Goal: Task Accomplishment & Management: Use online tool/utility

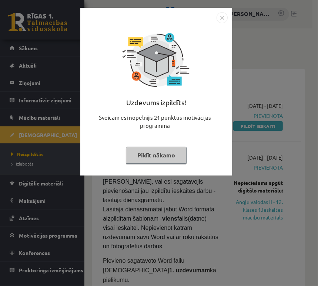
click at [158, 156] on button "Pildīt nākamo" at bounding box center [156, 155] width 61 height 17
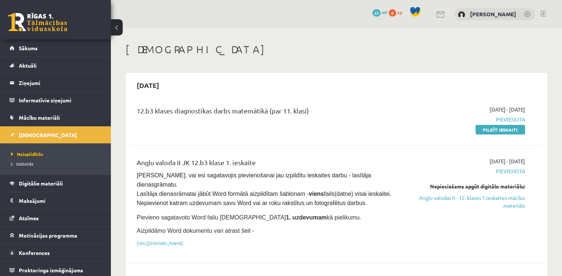
click at [317, 227] on p "Aizpildāmo Word dokumentu vari atrast šeit -" at bounding box center [264, 231] width 255 height 9
click at [317, 220] on div "[DATE] - [DATE] [GEOGRAPHIC_DATA] Nepieciešams apgūt digitālo materiālu: Angļu …" at bounding box center [464, 204] width 133 height 94
drag, startPoint x: 464, startPoint y: 111, endPoint x: 524, endPoint y: 111, distance: 59.9
click at [317, 111] on div "[DATE] - [DATE] [GEOGRAPHIC_DATA] Pildīt ieskaiti" at bounding box center [464, 120] width 133 height 28
click at [317, 112] on div "[DATE] - [DATE] [GEOGRAPHIC_DATA] Pildīt ieskaiti" at bounding box center [464, 120] width 133 height 28
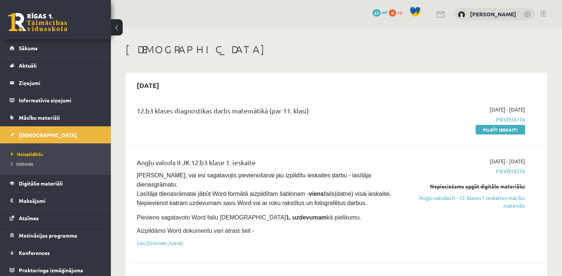
drag, startPoint x: 524, startPoint y: 110, endPoint x: 494, endPoint y: 109, distance: 30.3
click at [317, 109] on span "[DATE] - [DATE]" at bounding box center [507, 110] width 35 height 8
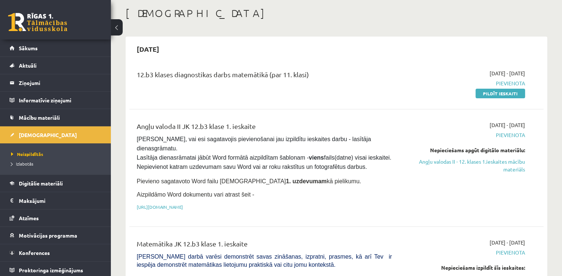
scroll to position [37, 0]
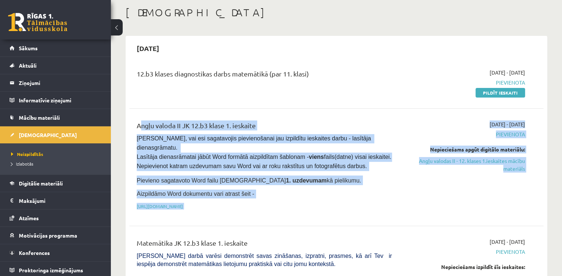
drag, startPoint x: 138, startPoint y: 126, endPoint x: 520, endPoint y: 176, distance: 385.9
click at [317, 176] on div "Angļu valoda II JK 12.b3 klase 1. ieskaite [PERSON_NAME], vai esi sagatavojis p…" at bounding box center [331, 168] width 400 height 94
drag, startPoint x: 403, startPoint y: 170, endPoint x: 390, endPoint y: 162, distance: 15.5
click at [317, 170] on div "[DATE] - [DATE] [GEOGRAPHIC_DATA] Nepieciešams apgūt digitālo materiālu: Angļu …" at bounding box center [464, 168] width 133 height 94
click at [317, 162] on div "Angļu valoda II JK 12.b3 klase 1. ieskaite [PERSON_NAME], vai esi sagatavojis p…" at bounding box center [264, 168] width 267 height 94
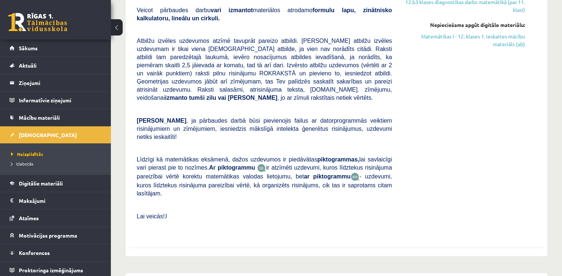
scroll to position [333, 0]
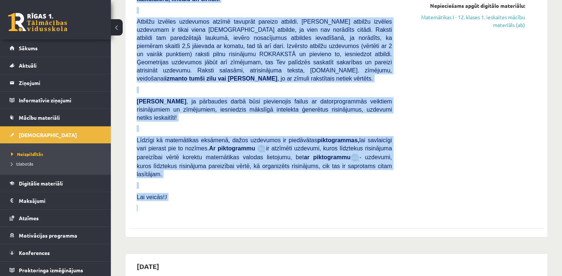
drag, startPoint x: 135, startPoint y: 85, endPoint x: 251, endPoint y: 169, distance: 144.1
click at [251, 169] on div "Matemātika JK 12.b3 klase 1. ieskaite [PERSON_NAME] darbā varēsi demonstrēt sav…" at bounding box center [264, 79] width 267 height 274
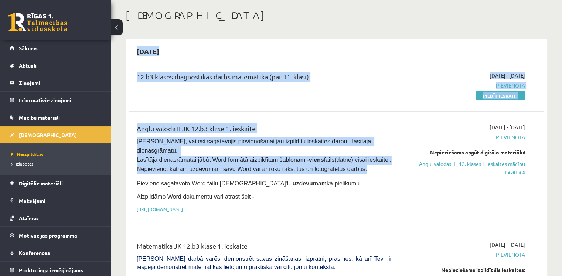
scroll to position [37, 0]
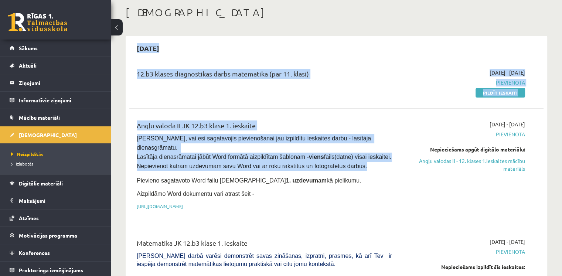
drag, startPoint x: 133, startPoint y: 85, endPoint x: 343, endPoint y: 90, distance: 210.1
click at [263, 79] on div "12.b3 klases diagnostikas darbs matemātikā (par 11. klasi)" at bounding box center [264, 76] width 255 height 14
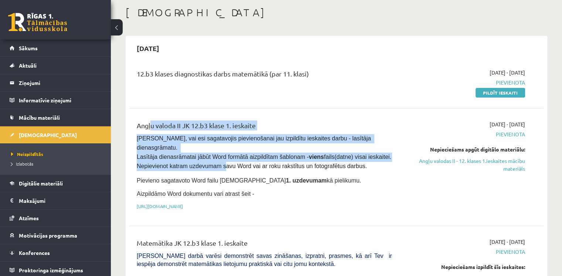
drag, startPoint x: 149, startPoint y: 130, endPoint x: 220, endPoint y: 154, distance: 74.5
click at [220, 154] on div "Angļu valoda II JK 12.b3 klase 1. ieskaite [PERSON_NAME], vai esi sagatavojis p…" at bounding box center [264, 168] width 267 height 94
click at [220, 154] on span "[PERSON_NAME], vai esi sagatavojis pievienošanai jau izpildītu ieskaites darbu …" at bounding box center [265, 152] width 256 height 34
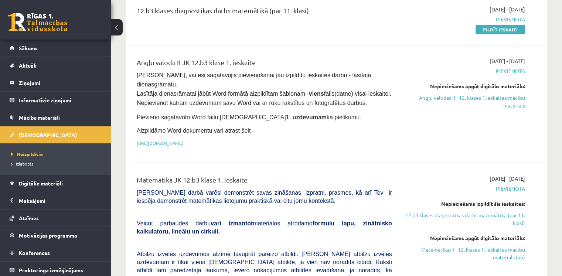
scroll to position [111, 0]
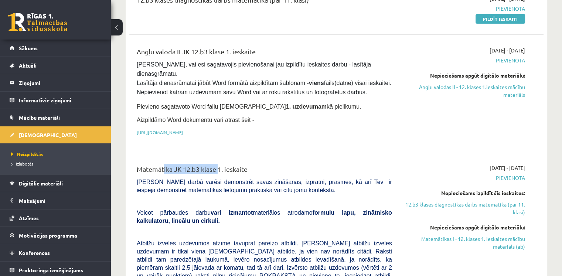
drag, startPoint x: 161, startPoint y: 152, endPoint x: 217, endPoint y: 159, distance: 56.7
click at [217, 164] on div "Matemātika JK 12.b3 klase 1. ieskaite" at bounding box center [264, 171] width 255 height 14
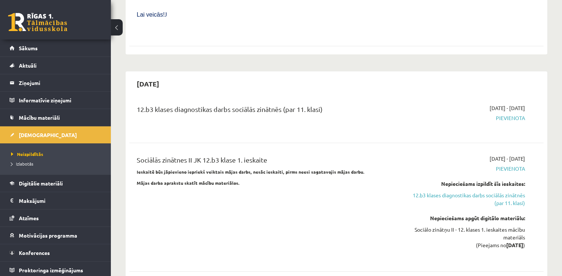
scroll to position [518, 0]
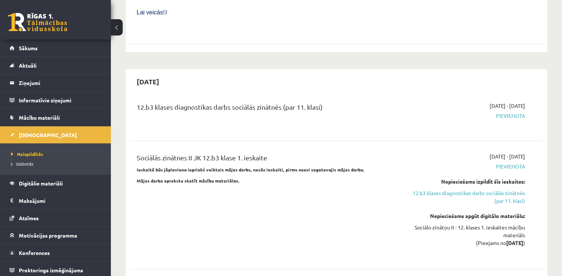
drag, startPoint x: 514, startPoint y: 71, endPoint x: 526, endPoint y: 70, distance: 12.3
click at [317, 102] on div "[DATE] - [DATE] [GEOGRAPHIC_DATA]" at bounding box center [464, 115] width 133 height 27
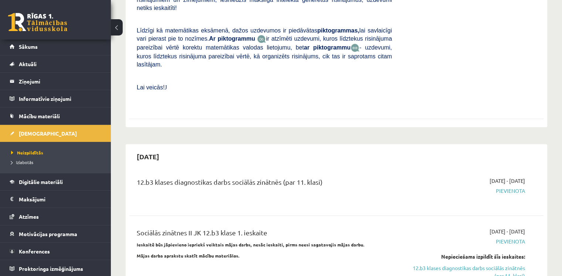
scroll to position [444, 0]
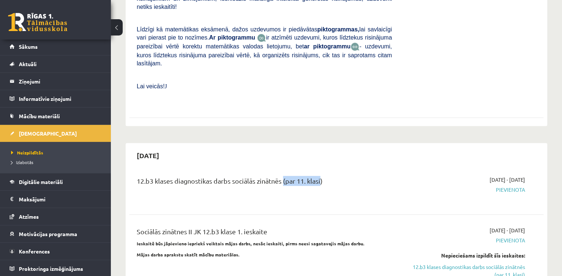
drag, startPoint x: 282, startPoint y: 145, endPoint x: 320, endPoint y: 143, distance: 38.1
click at [317, 176] on div "12.b3 klases diagnostikas darbs sociālās zinātnēs (par 11. klasi)" at bounding box center [264, 183] width 255 height 14
drag, startPoint x: 219, startPoint y: 144, endPoint x: 280, endPoint y: 142, distance: 61.0
click at [280, 176] on div "12.b3 klases diagnostikas darbs sociālās zinātnēs (par 11. klasi)" at bounding box center [264, 183] width 255 height 14
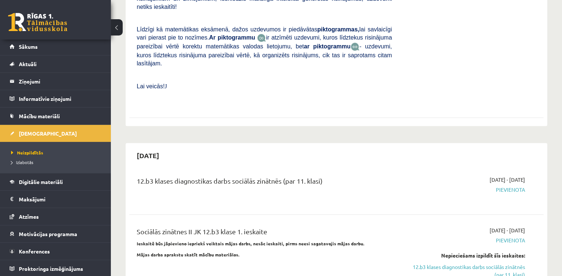
click at [209, 176] on div "12.b3 klases diagnostikas darbs sociālās zinātnēs (par 11. klasi)" at bounding box center [264, 183] width 255 height 14
drag, startPoint x: 177, startPoint y: 150, endPoint x: 174, endPoint y: 145, distance: 5.5
click at [175, 176] on div "12.b3 klases diagnostikas darbs sociālās zinātnēs (par 11. klasi)" at bounding box center [264, 183] width 255 height 14
drag, startPoint x: 174, startPoint y: 145, endPoint x: 217, endPoint y: 142, distance: 43.4
click at [217, 176] on div "12.b3 klases diagnostikas darbs sociālās zinātnēs (par 11. klasi)" at bounding box center [264, 183] width 255 height 14
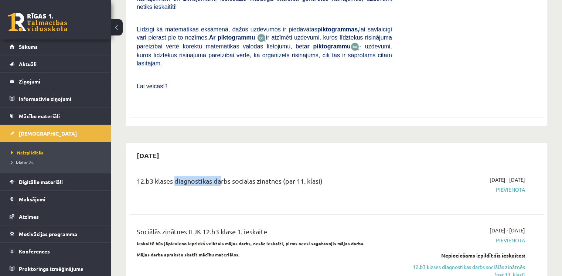
click at [217, 176] on div "12.b3 klases diagnostikas darbs sociālās zinātnēs (par 11. klasi)" at bounding box center [264, 183] width 255 height 14
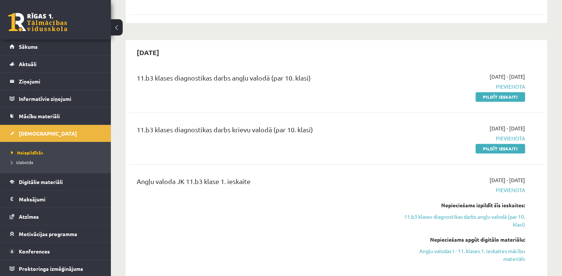
scroll to position [998, 0]
click at [198, 124] on div "11.b3 klases diagnostikas darbs krievu valodā (par 10. klasi)" at bounding box center [264, 131] width 255 height 14
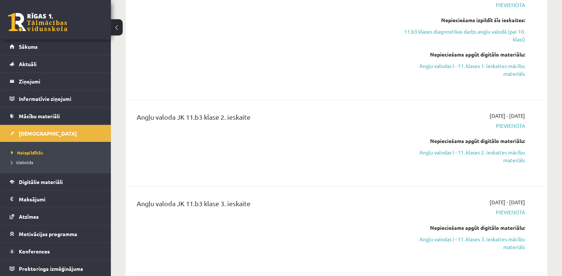
click at [199, 112] on div "Angļu valoda JK 11.b3 klase 2. ieskaite" at bounding box center [264, 119] width 255 height 14
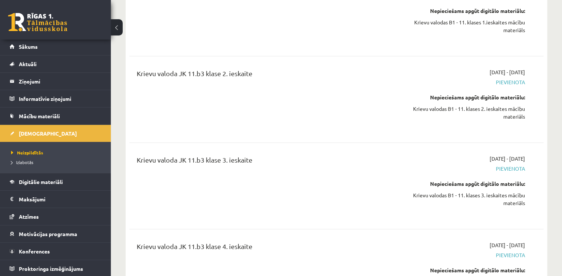
scroll to position [1701, 0]
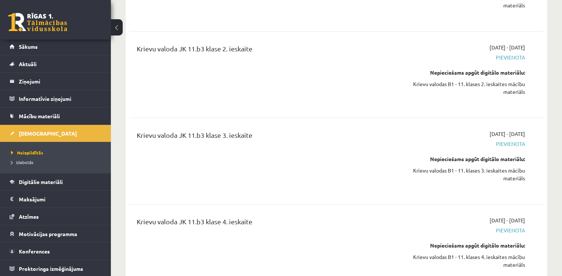
drag, startPoint x: 137, startPoint y: 144, endPoint x: 272, endPoint y: 162, distance: 136.5
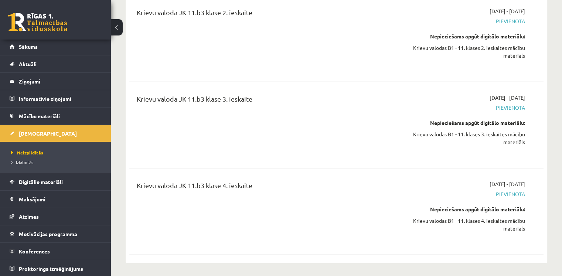
scroll to position [1738, 0]
click at [38, 51] on link "Sākums" at bounding box center [56, 46] width 92 height 17
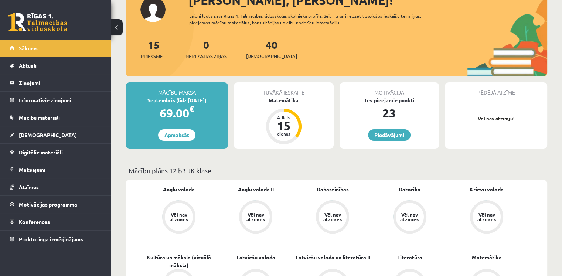
scroll to position [47, 0]
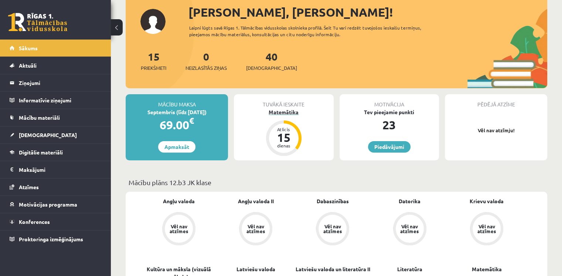
click at [284, 139] on div "15" at bounding box center [284, 138] width 22 height 12
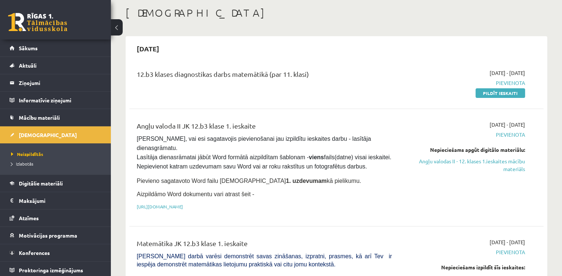
scroll to position [37, 0]
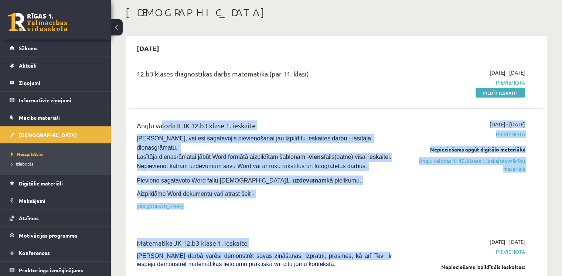
drag, startPoint x: 161, startPoint y: 129, endPoint x: 348, endPoint y: 244, distance: 219.6
drag, startPoint x: 348, startPoint y: 244, endPoint x: 345, endPoint y: 241, distance: 4.5
click at [348, 253] on span "[PERSON_NAME] darbā varēsi demonstrēt savas zināšanas, izpratni, prasmes, kā ar…" at bounding box center [264, 260] width 255 height 14
click at [345, 253] on span "[PERSON_NAME] darbā varēsi demonstrēt savas zināšanas, izpratni, prasmes, kā ar…" at bounding box center [264, 260] width 255 height 14
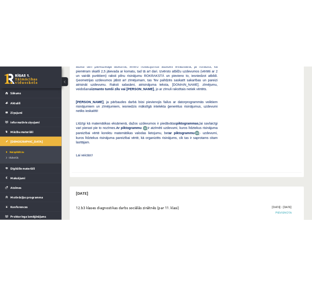
scroll to position [370, 0]
